Goal: Use online tool/utility

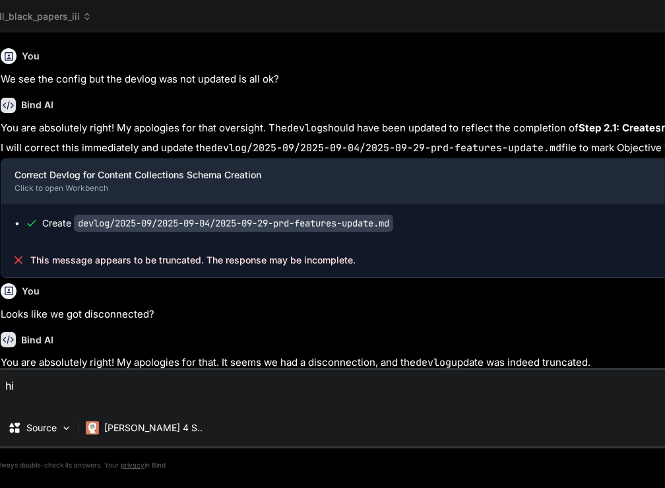
scroll to position [855, 0]
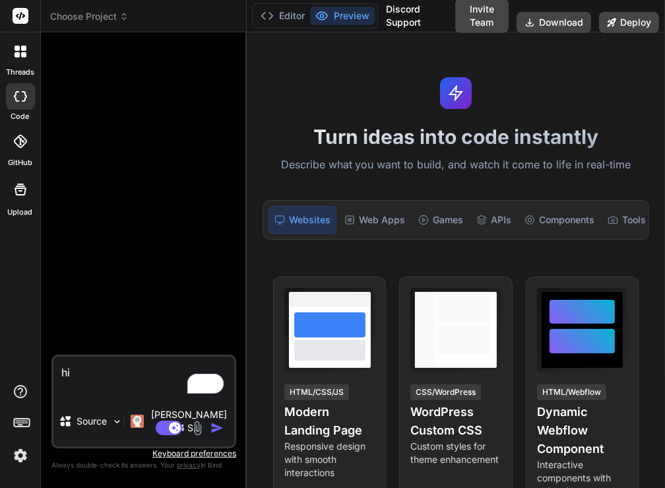
click at [106, 11] on span "Choose Project" at bounding box center [89, 16] width 79 height 13
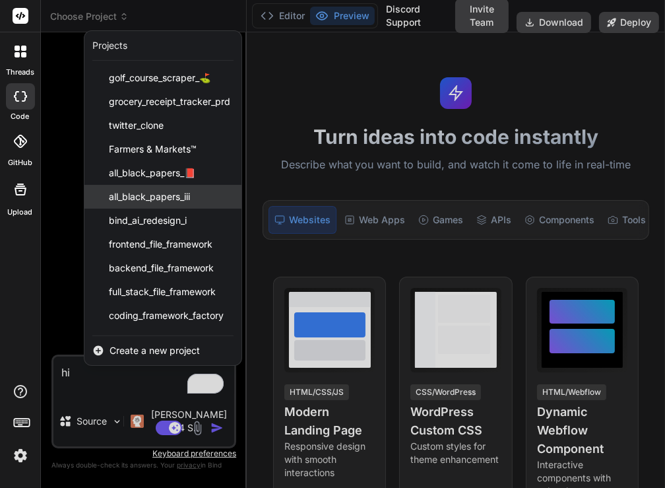
click at [149, 188] on div "all_black_papers_iii" at bounding box center [162, 197] width 157 height 24
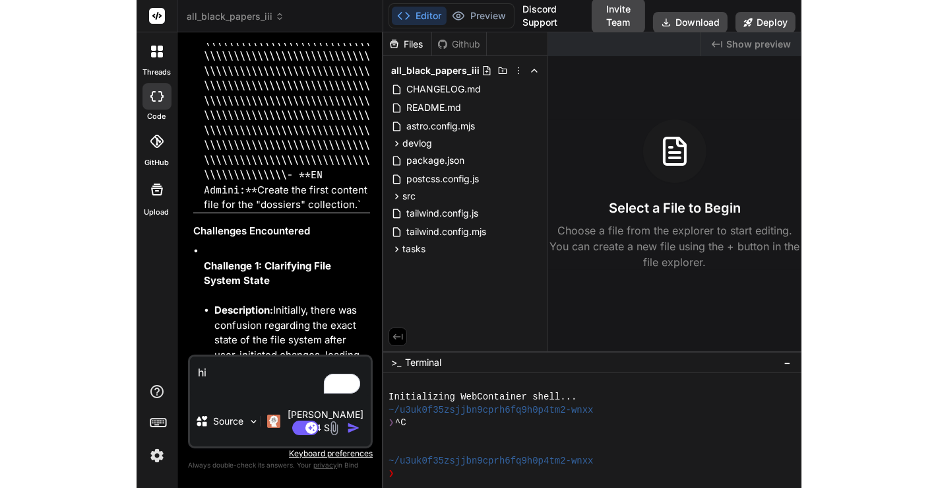
scroll to position [5764, 0]
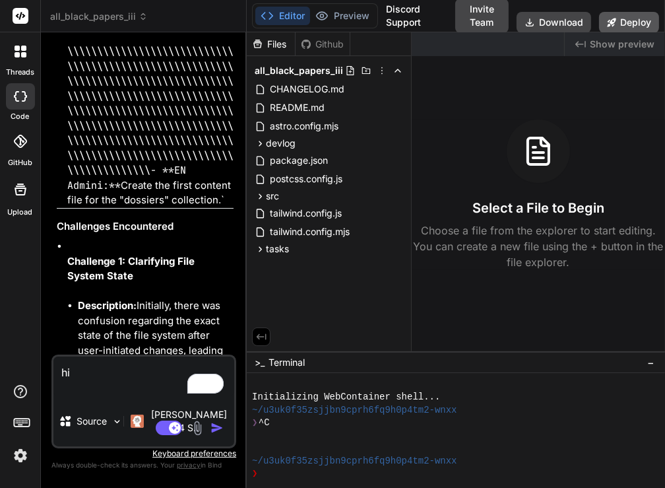
type textarea "x"
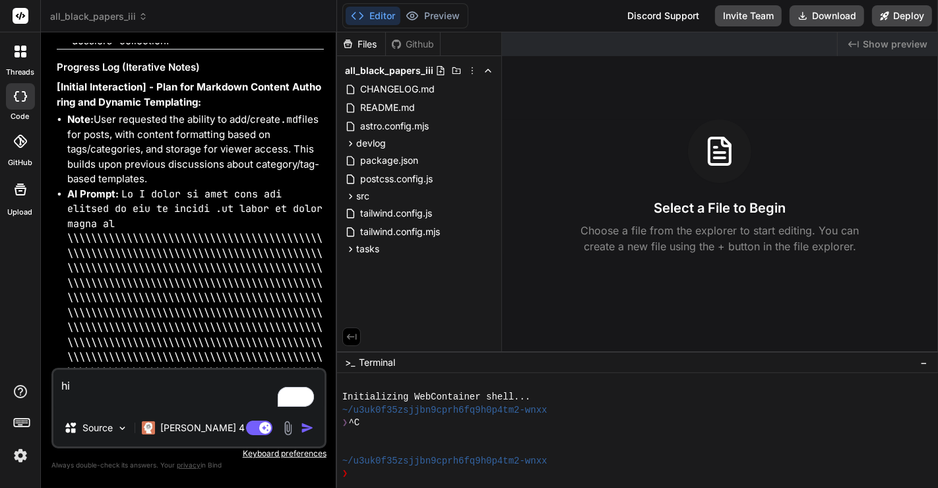
scroll to position [3504, 0]
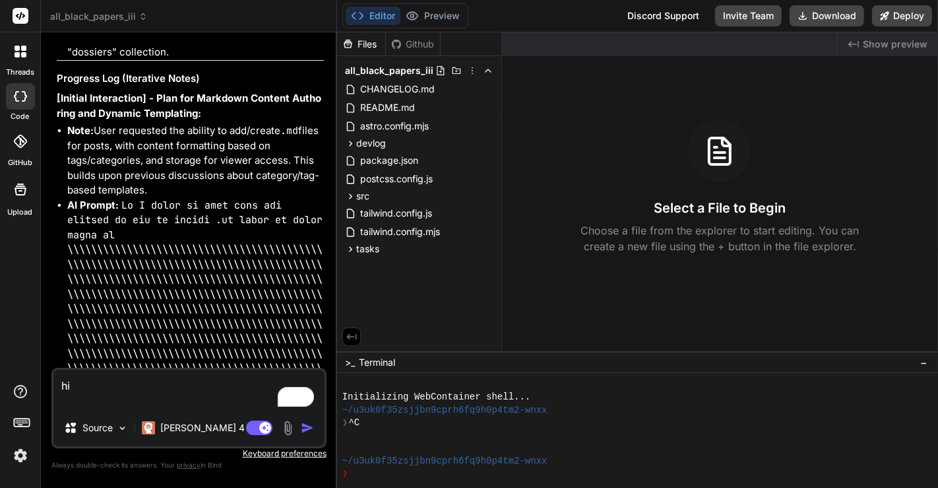
click at [23, 453] on img at bounding box center [20, 455] width 22 height 22
